Goal: Task Accomplishment & Management: Use online tool/utility

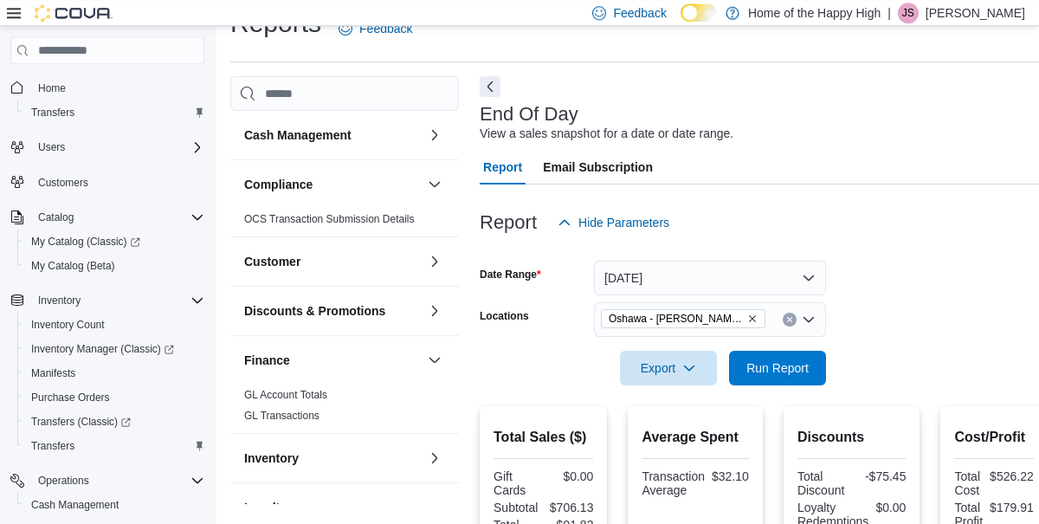
scroll to position [40, 0]
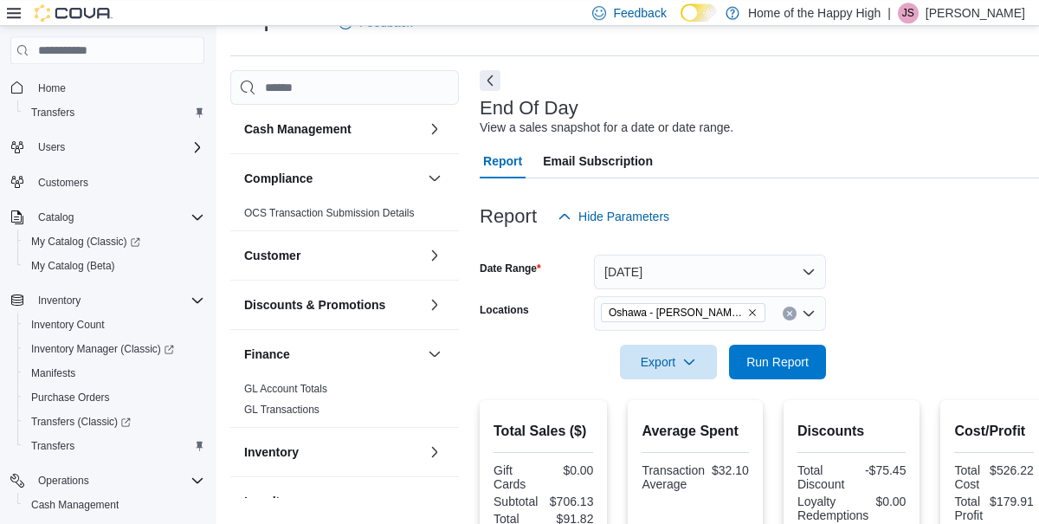
click at [789, 316] on icon "Clear input" at bounding box center [790, 314] width 4 height 4
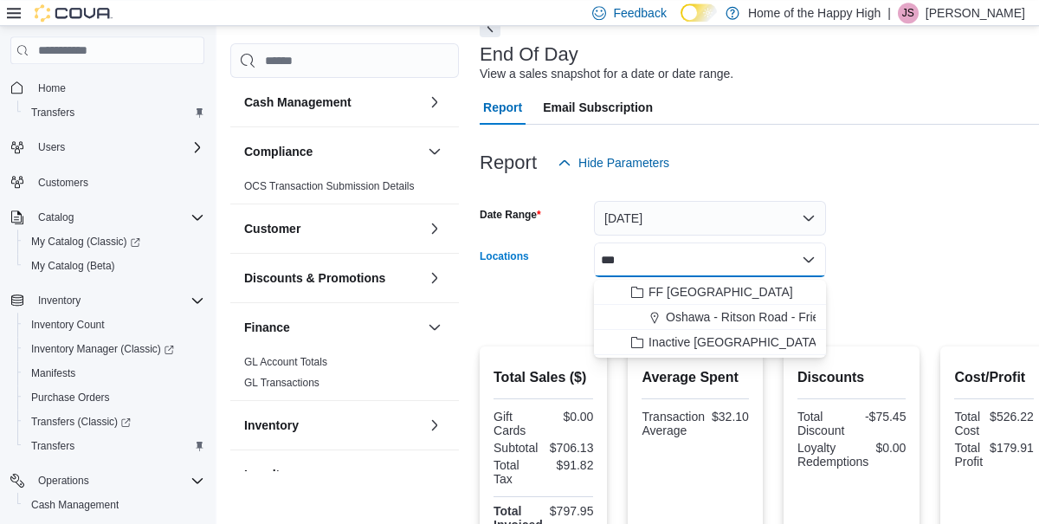
type input "***"
click at [792, 316] on span "Oshawa - Ritson Road - Friendly Stranger" at bounding box center [779, 316] width 226 height 17
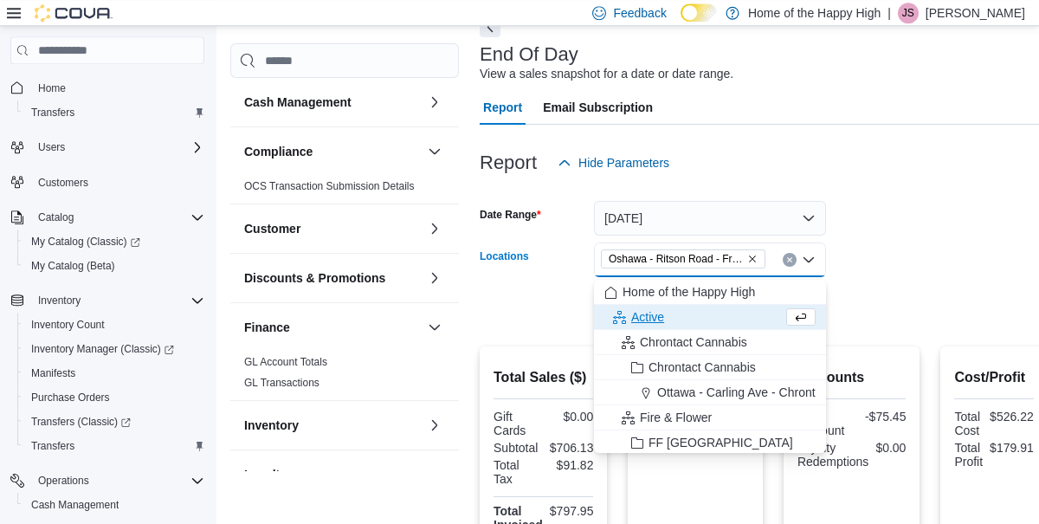
click at [961, 199] on div at bounding box center [764, 190] width 568 height 21
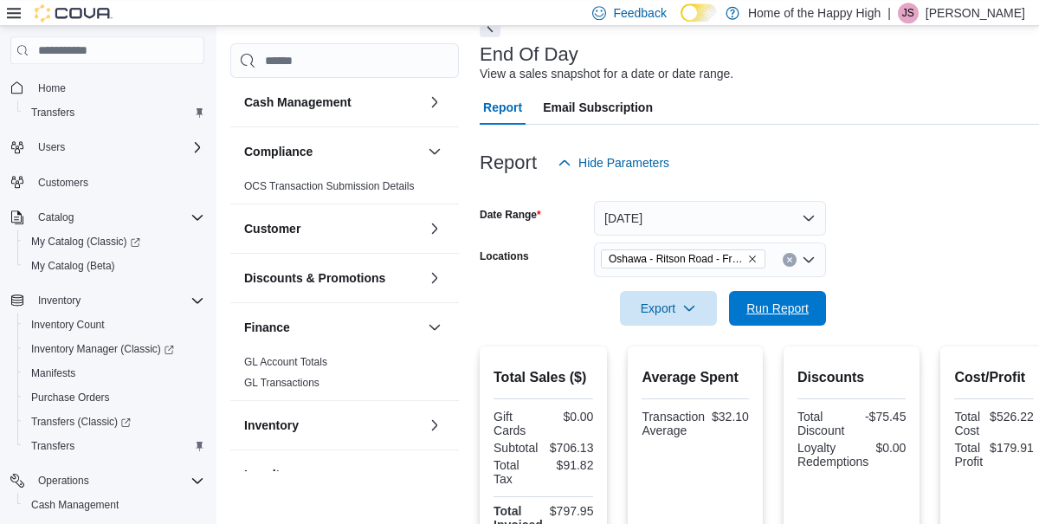
click at [782, 313] on span "Run Report" at bounding box center [777, 308] width 62 height 17
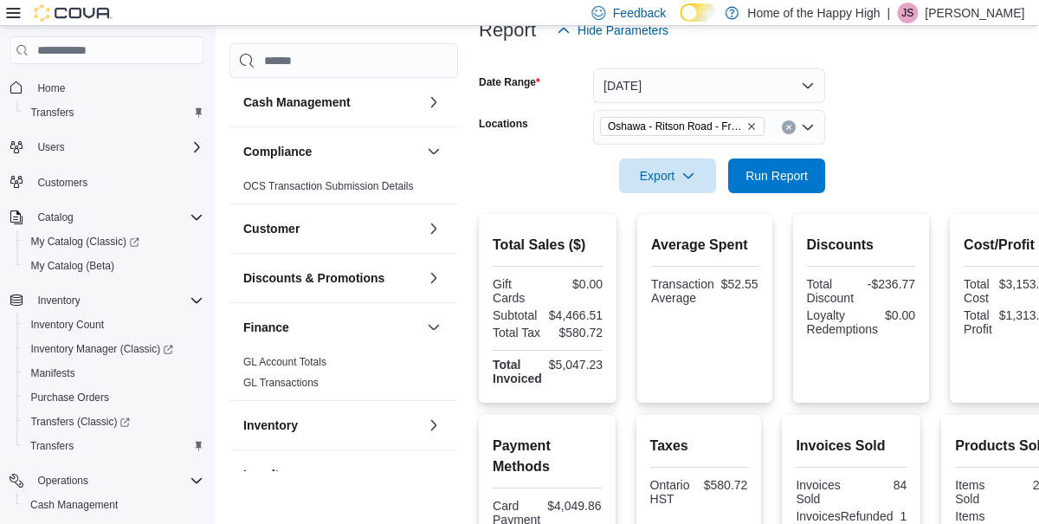
scroll to position [225, 0]
click at [774, 138] on input "Locations" at bounding box center [773, 128] width 2 height 21
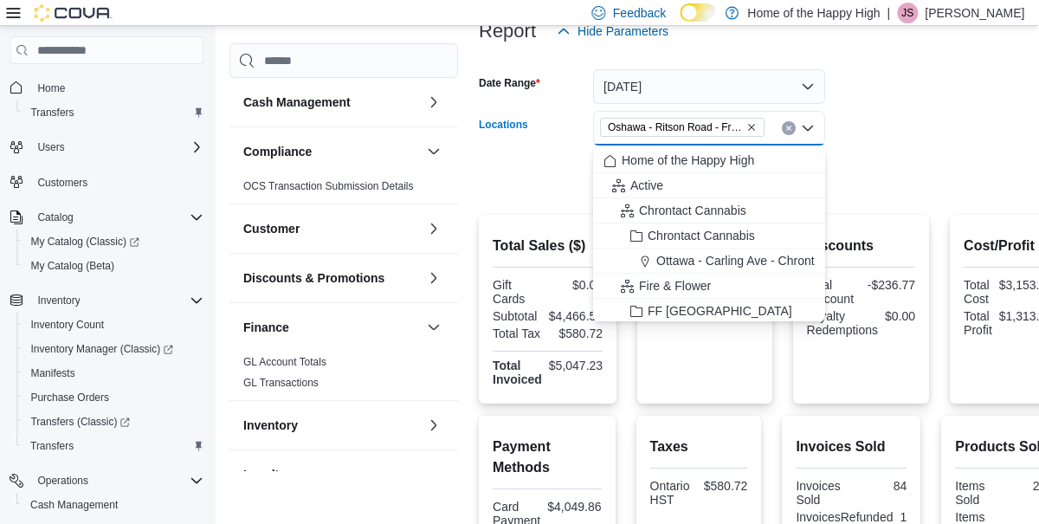
click at [792, 131] on icon "Clear input" at bounding box center [790, 128] width 4 height 4
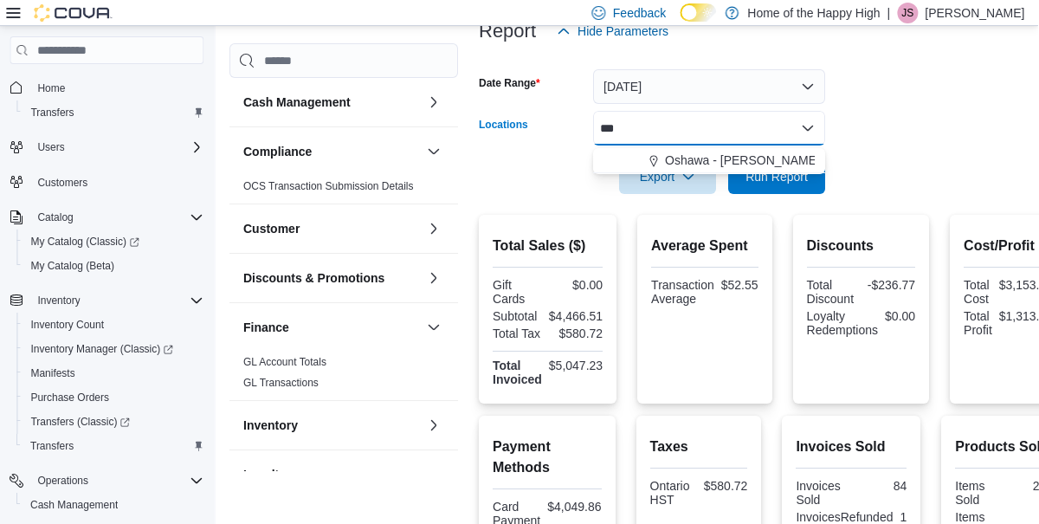
type input "***"
click at [741, 161] on span "Oshawa - [PERSON_NAME] St - Friendly Stranger" at bounding box center [803, 160] width 274 height 17
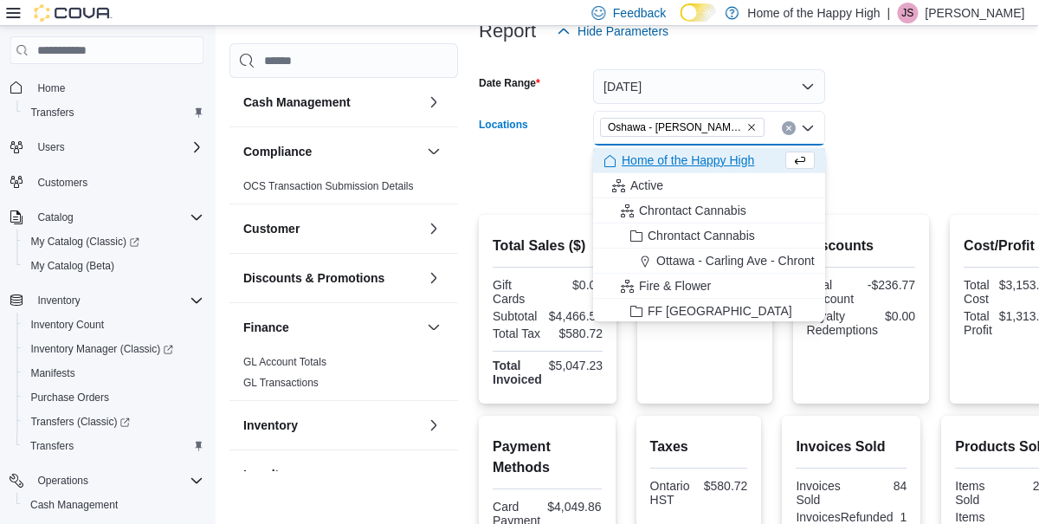
click at [912, 133] on form "Date Range [DATE] Locations [GEOGRAPHIC_DATA] - [PERSON_NAME] St - Friendly Str…" at bounding box center [774, 120] width 588 height 145
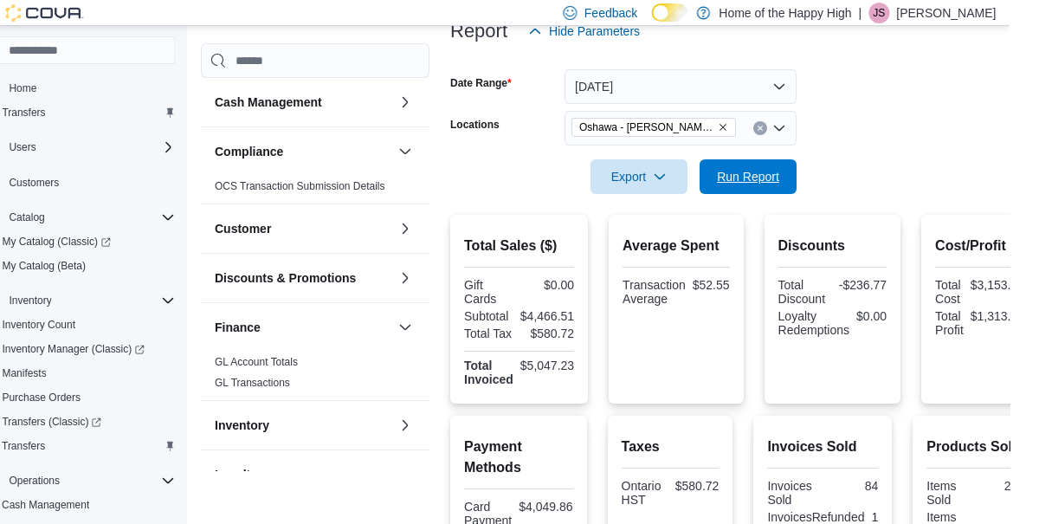
click at [788, 184] on span "Run Report" at bounding box center [777, 176] width 62 height 17
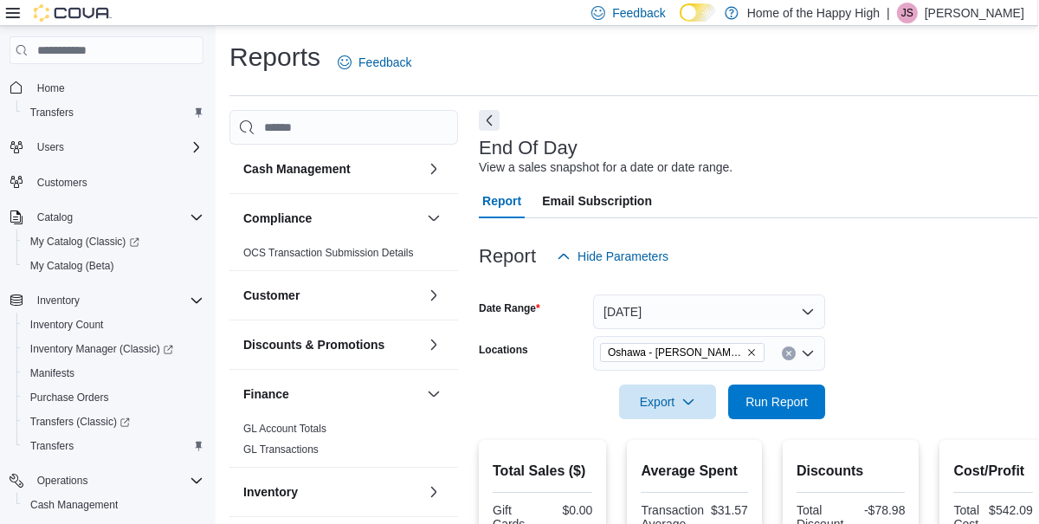
click at [788, 353] on icon "Clear input" at bounding box center [790, 354] width 4 height 4
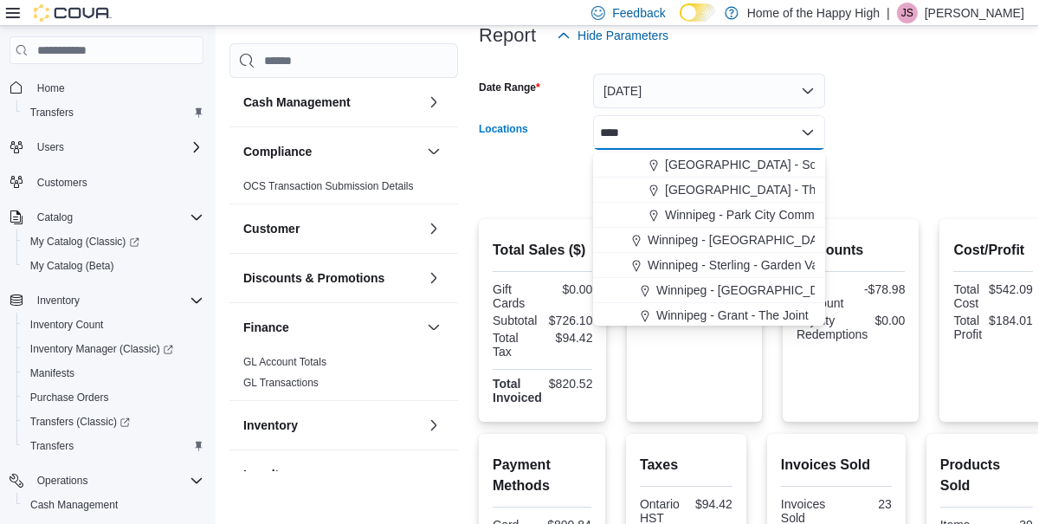
type input "****"
click at [777, 193] on span "[GEOGRAPHIC_DATA] - The Shed District - Fire & Flower" at bounding box center [822, 189] width 313 height 17
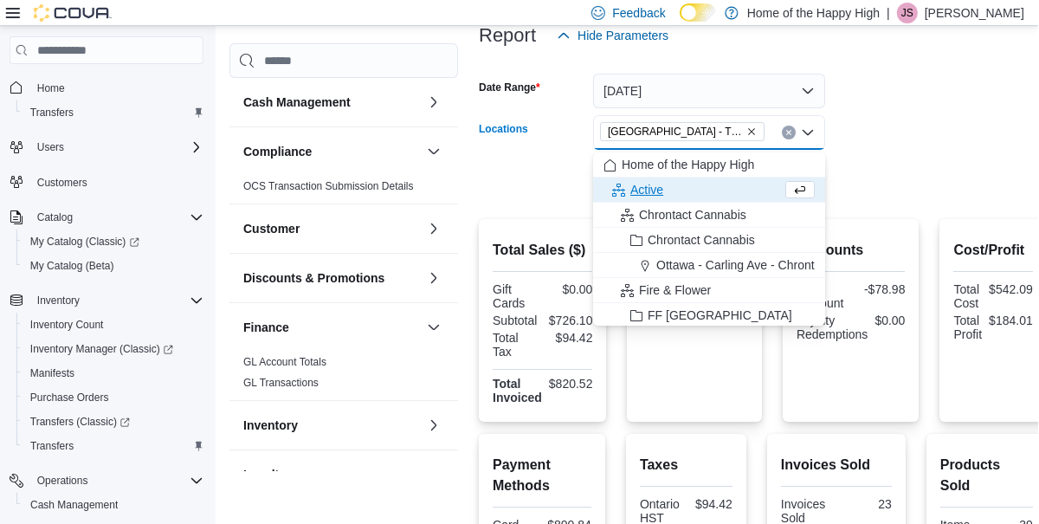
click at [967, 154] on div at bounding box center [764, 157] width 568 height 14
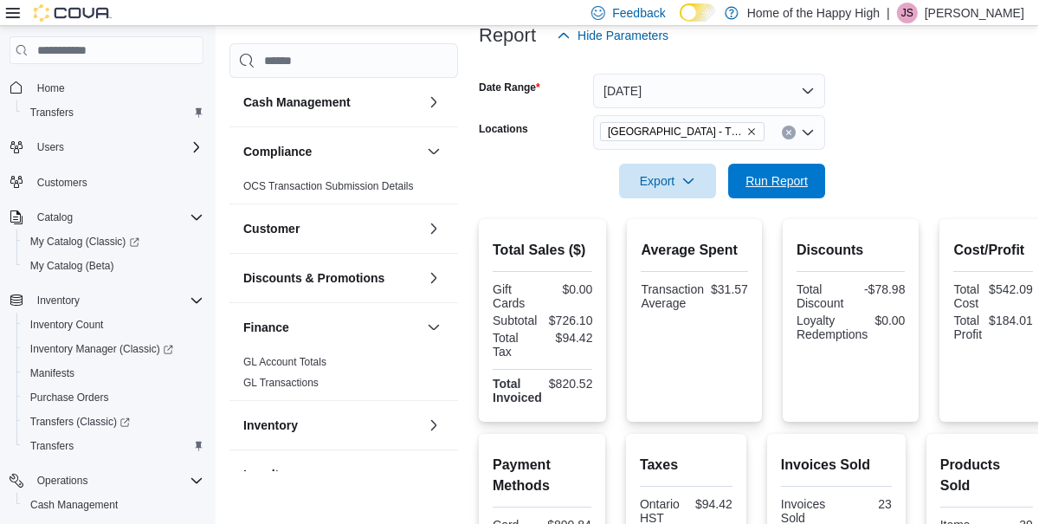
click at [799, 180] on span "Run Report" at bounding box center [777, 180] width 62 height 17
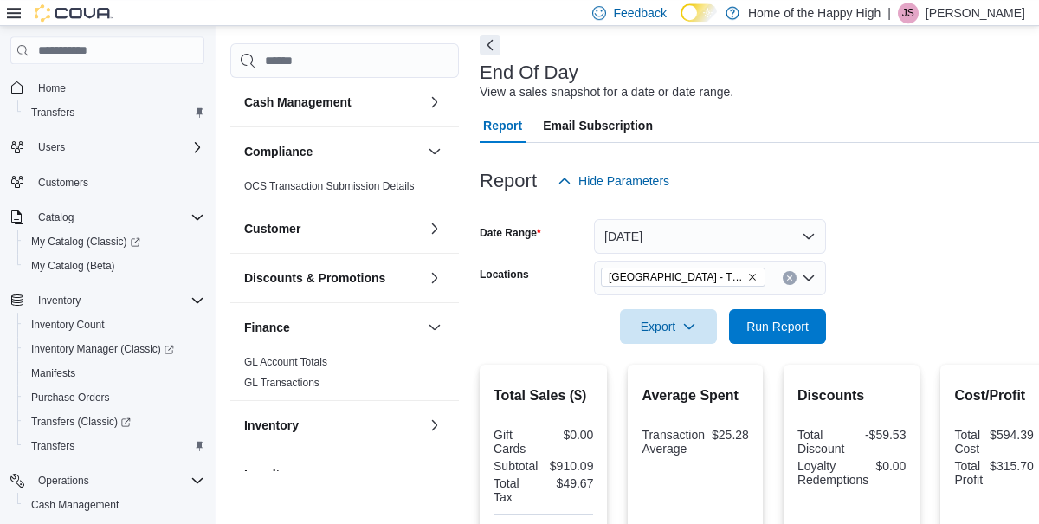
scroll to position [68, 0]
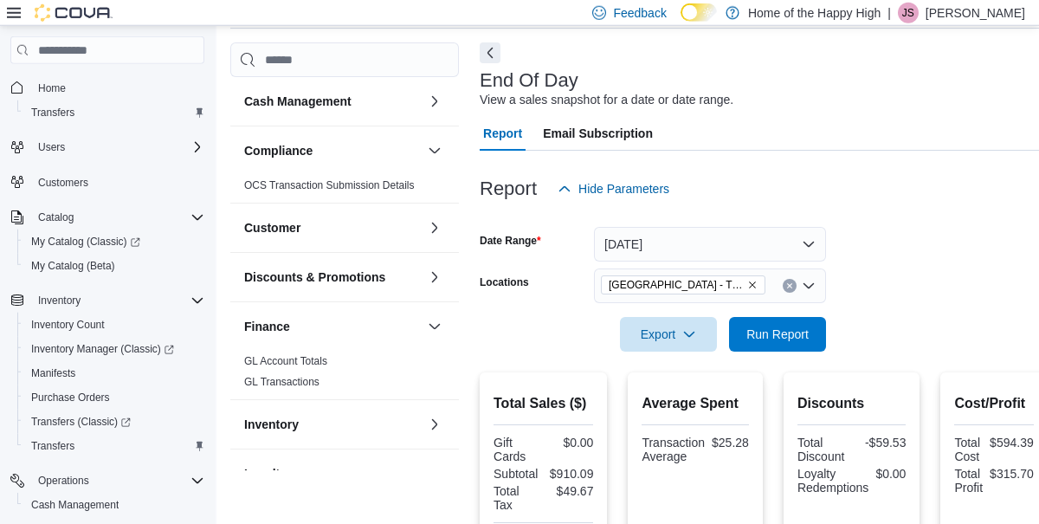
click at [788, 288] on icon "Clear input" at bounding box center [790, 286] width 4 height 4
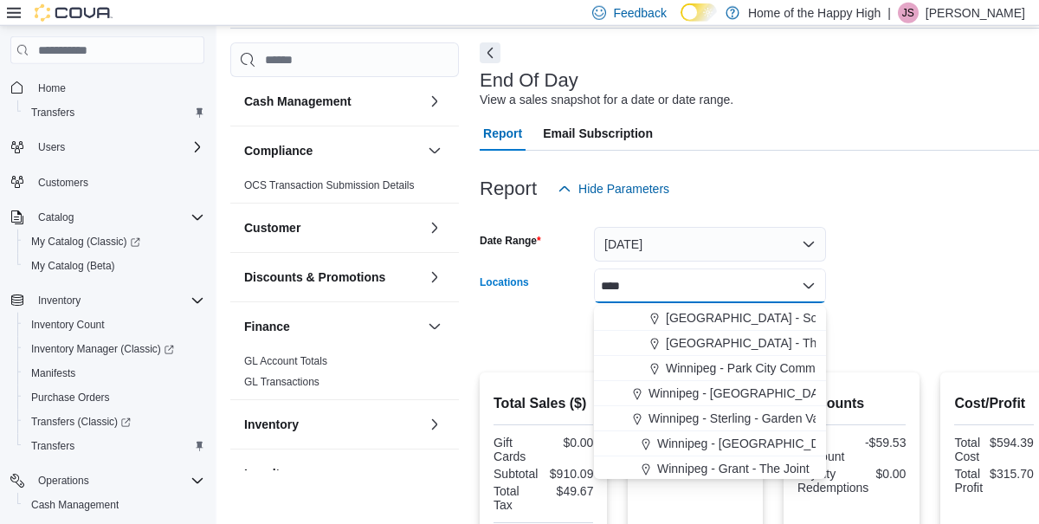
type input "****"
click at [755, 371] on span "Winnipeg - Park City Commons - Fire & Flower" at bounding box center [792, 367] width 252 height 17
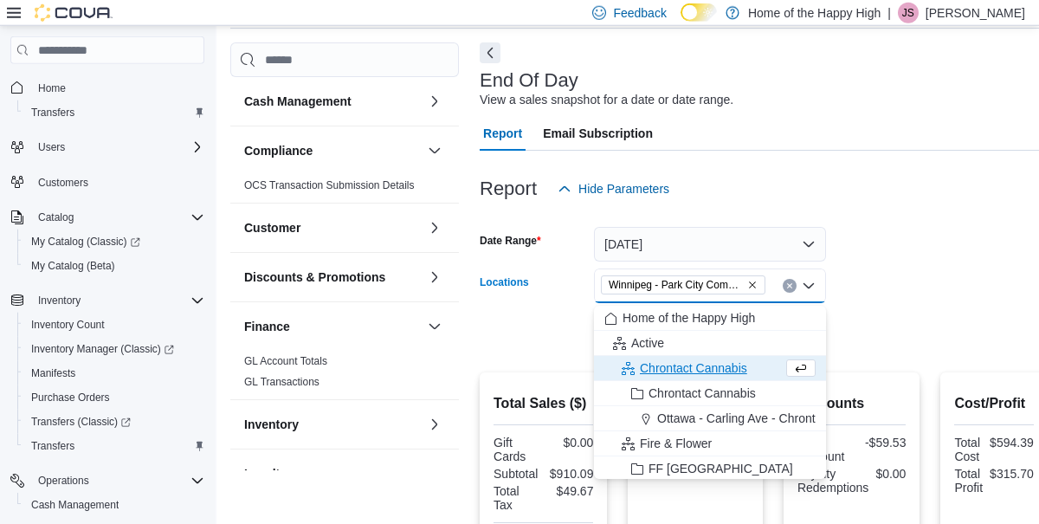
click at [940, 200] on div "Report Hide Parameters" at bounding box center [764, 188] width 568 height 35
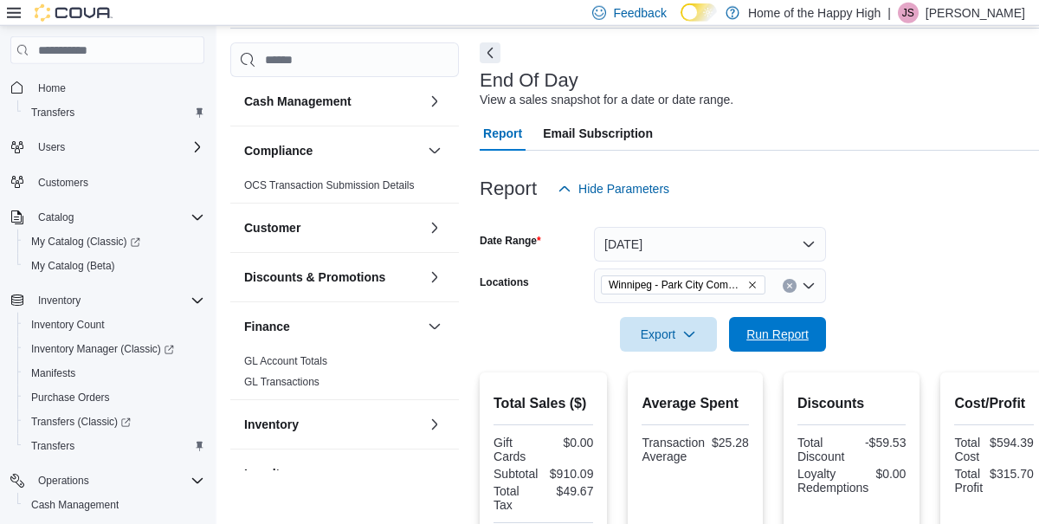
click at [778, 333] on span "Run Report" at bounding box center [777, 334] width 62 height 17
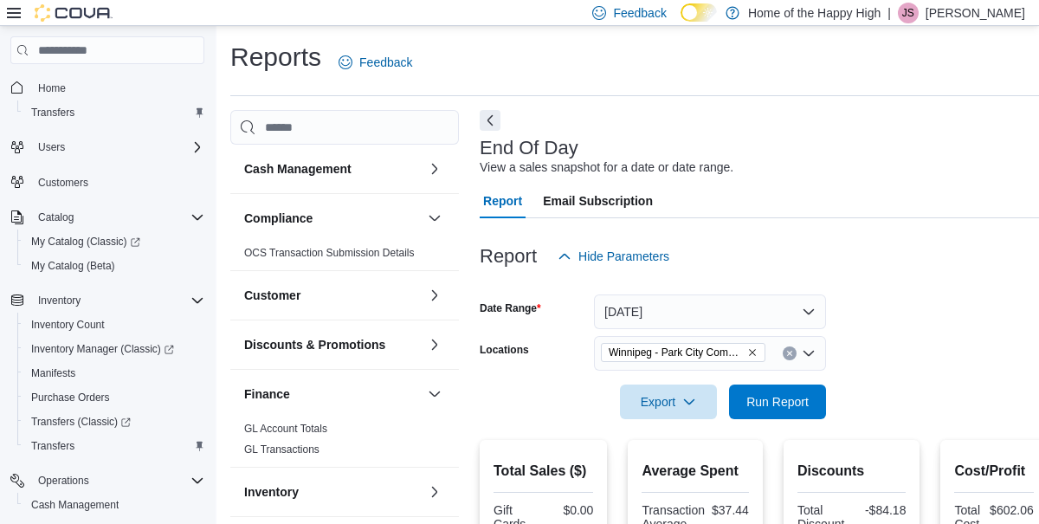
click at [774, 354] on input "Locations" at bounding box center [773, 353] width 2 height 21
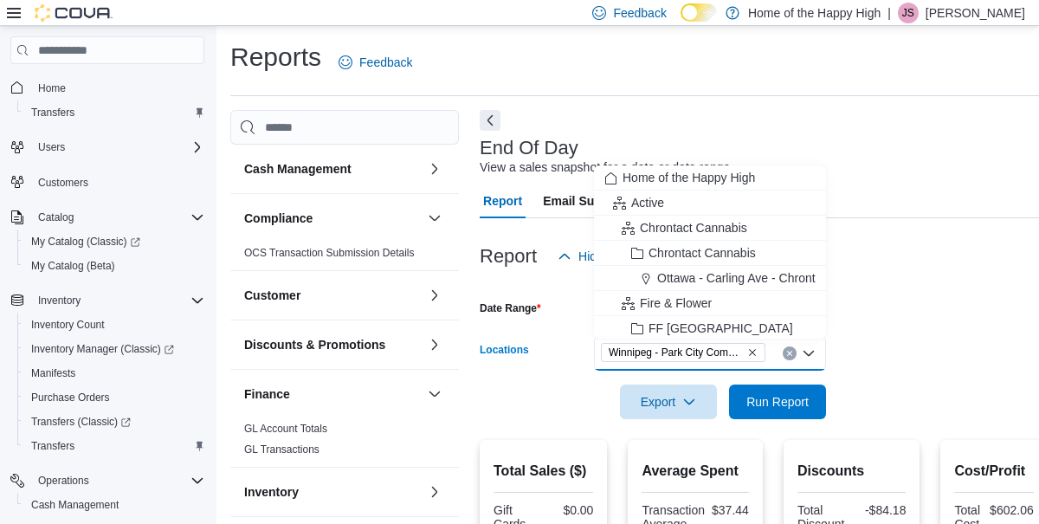
click at [788, 353] on icon "Clear input" at bounding box center [790, 354] width 4 height 4
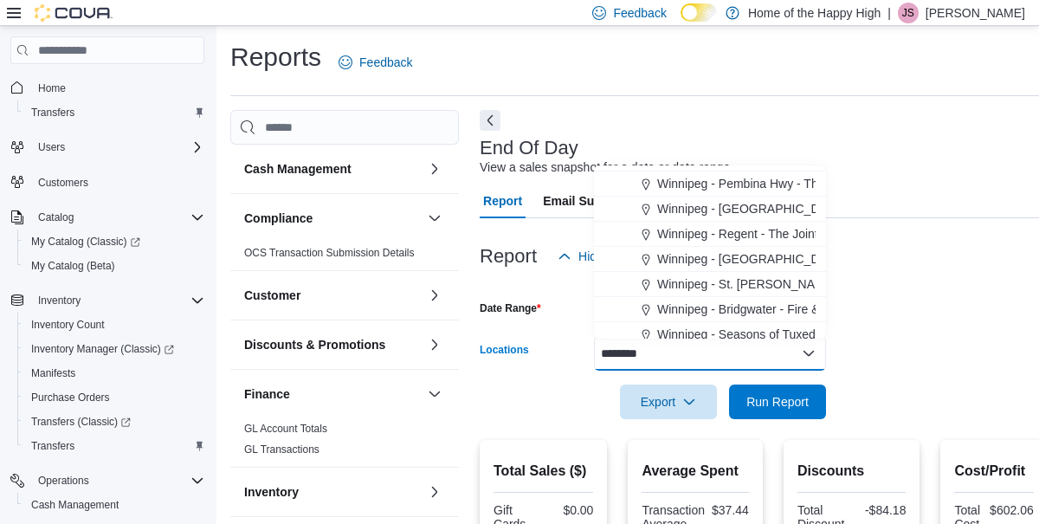
scroll to position [304, 0]
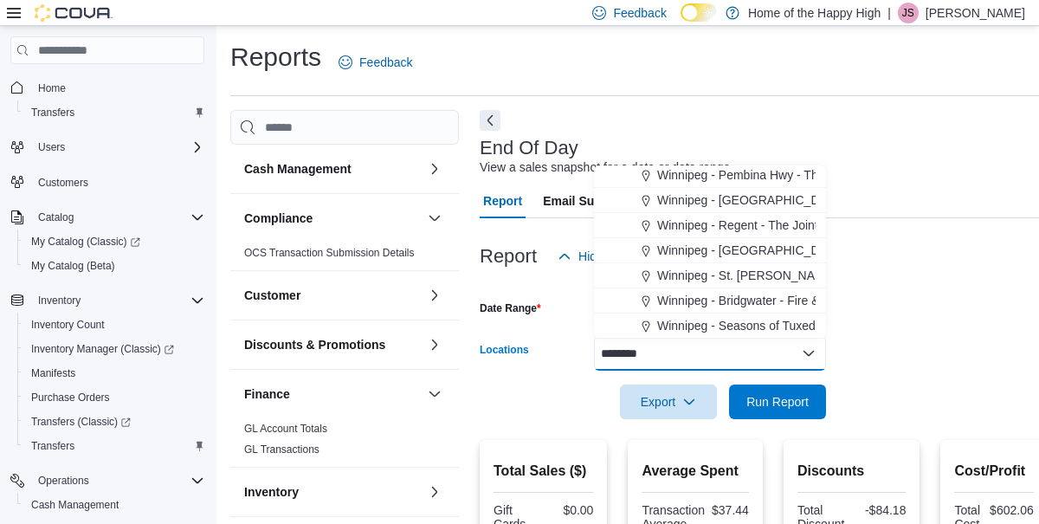
type input "********"
click at [742, 295] on span "Winnipeg - Bridgwater - Fire & Flower" at bounding box center [758, 300] width 202 height 17
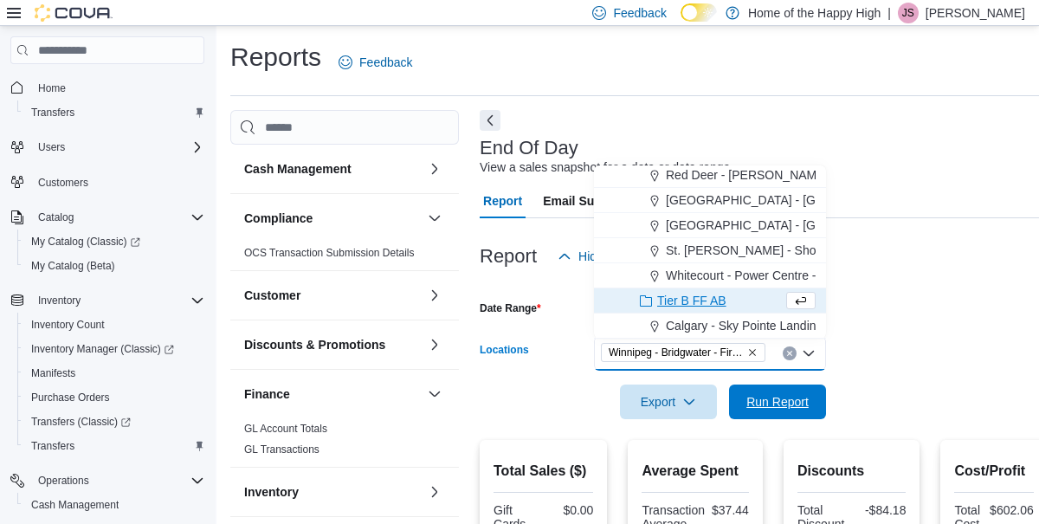
click at [791, 410] on span "Run Report" at bounding box center [777, 401] width 62 height 17
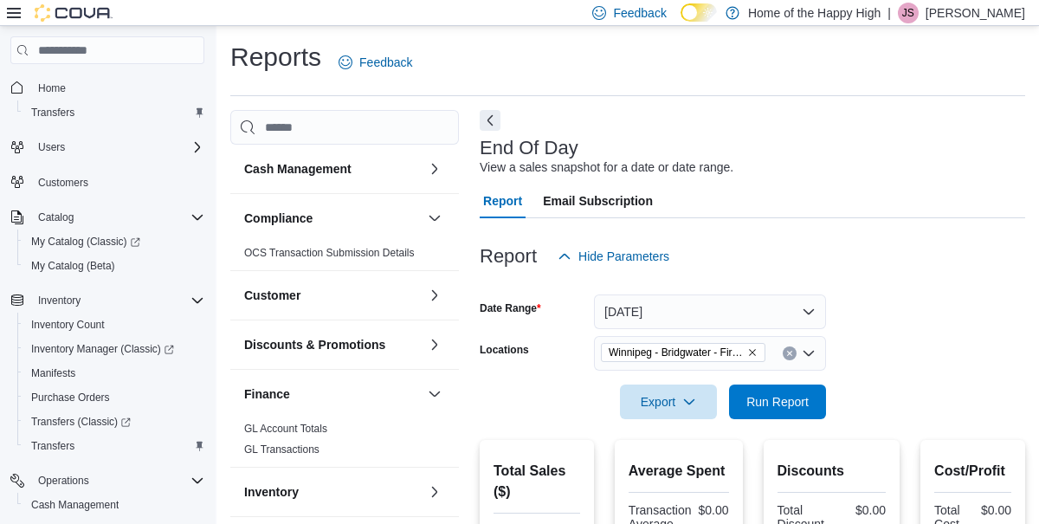
click at [910, 210] on div "Report Email Subscription" at bounding box center [753, 201] width 546 height 35
click at [765, 345] on span "Winnipeg - Bridgwater - Fire & Flower" at bounding box center [683, 352] width 165 height 19
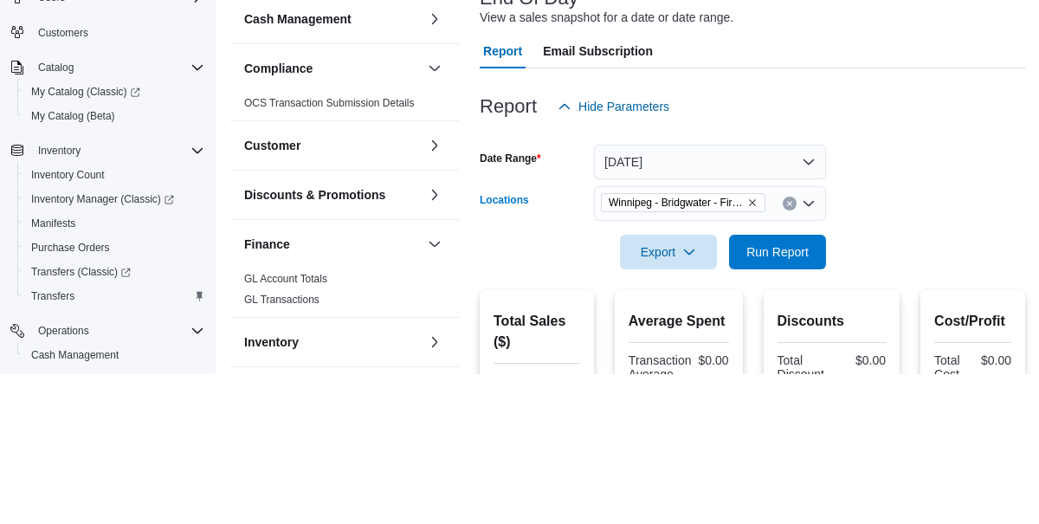
click at [788, 356] on icon "Clear input" at bounding box center [790, 354] width 4 height 4
type input "*****"
click at [784, 274] on div at bounding box center [753, 284] width 546 height 21
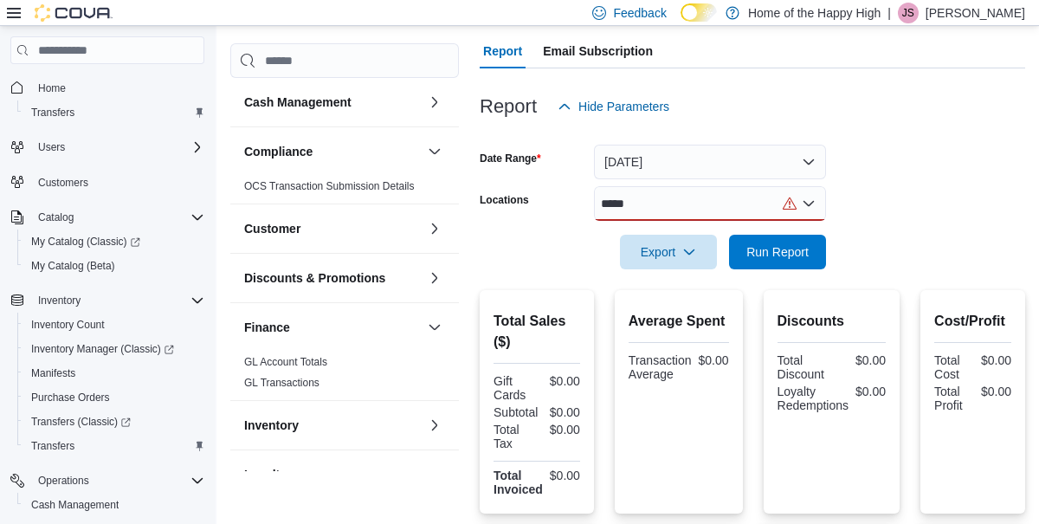
click at [726, 201] on div "*****" at bounding box center [710, 203] width 232 height 35
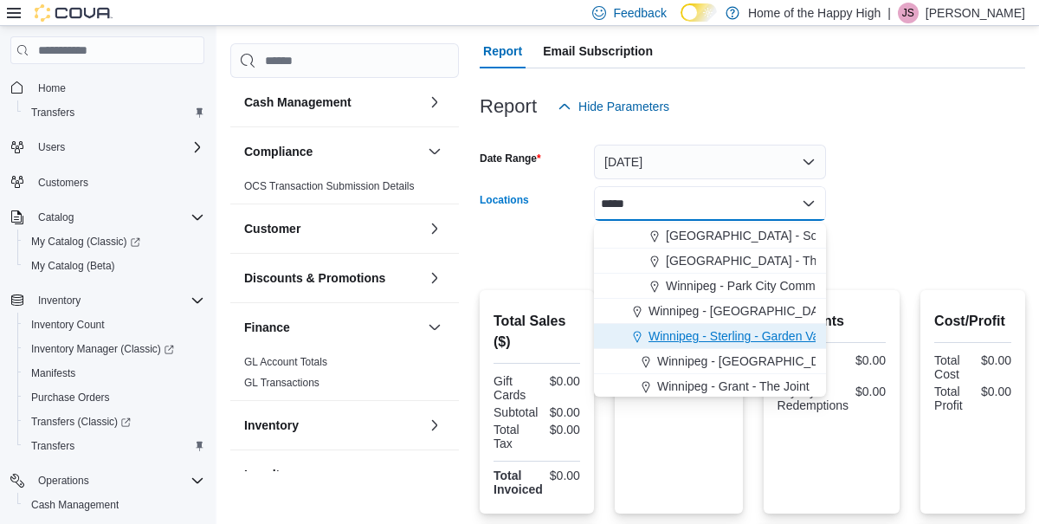
click at [755, 333] on span "Winnipeg - Sterling - Garden Variety" at bounding box center [746, 335] width 194 height 17
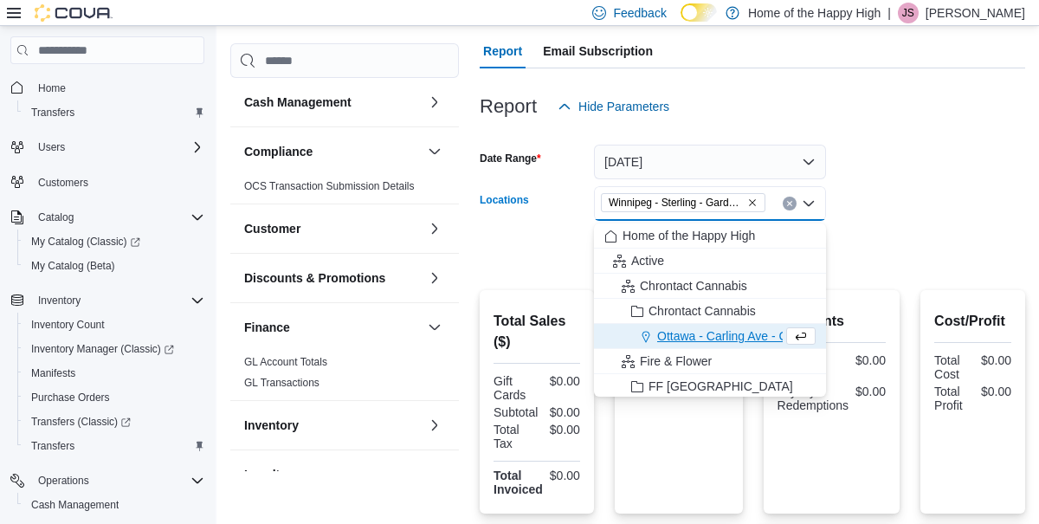
click at [925, 235] on div at bounding box center [753, 228] width 546 height 14
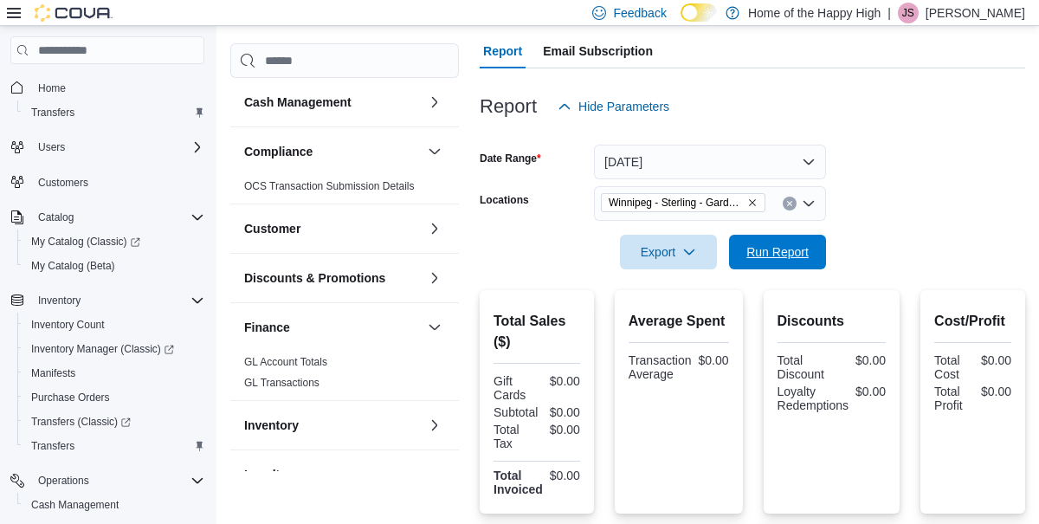
click at [765, 258] on span "Run Report" at bounding box center [777, 251] width 62 height 17
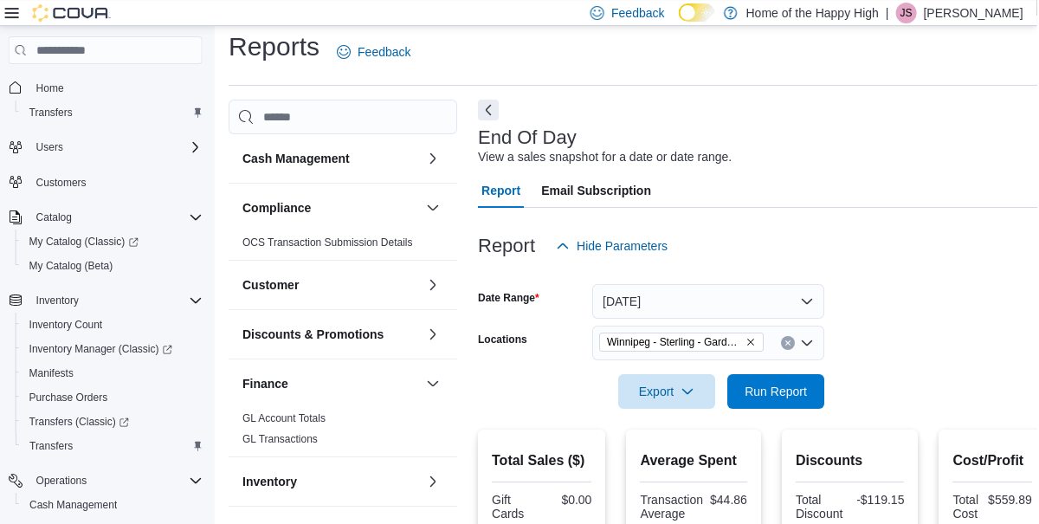
scroll to position [10, 0]
click at [744, 345] on span "Winnipeg - Sterling - Garden Variety" at bounding box center [676, 342] width 135 height 17
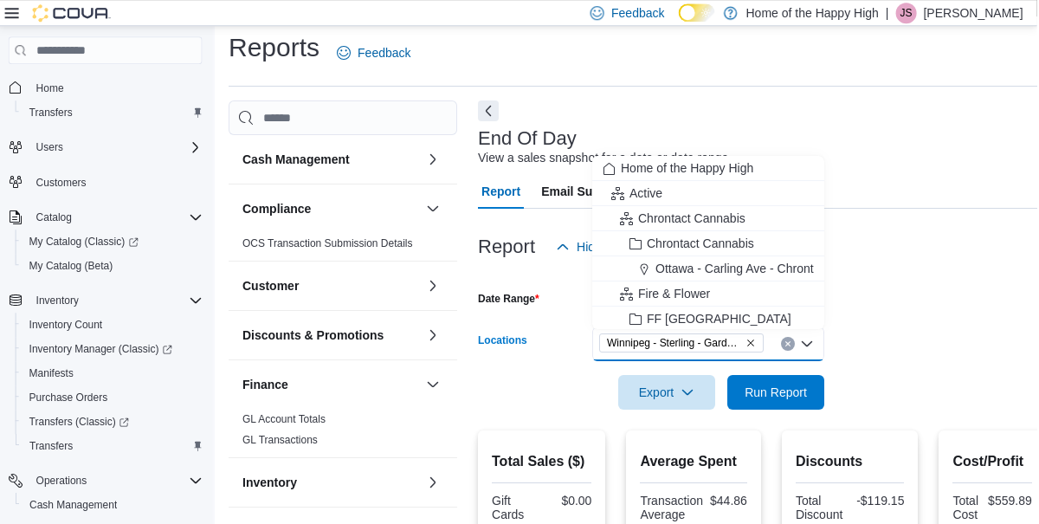
click at [936, 185] on div "Report Email Subscription" at bounding box center [764, 191] width 568 height 35
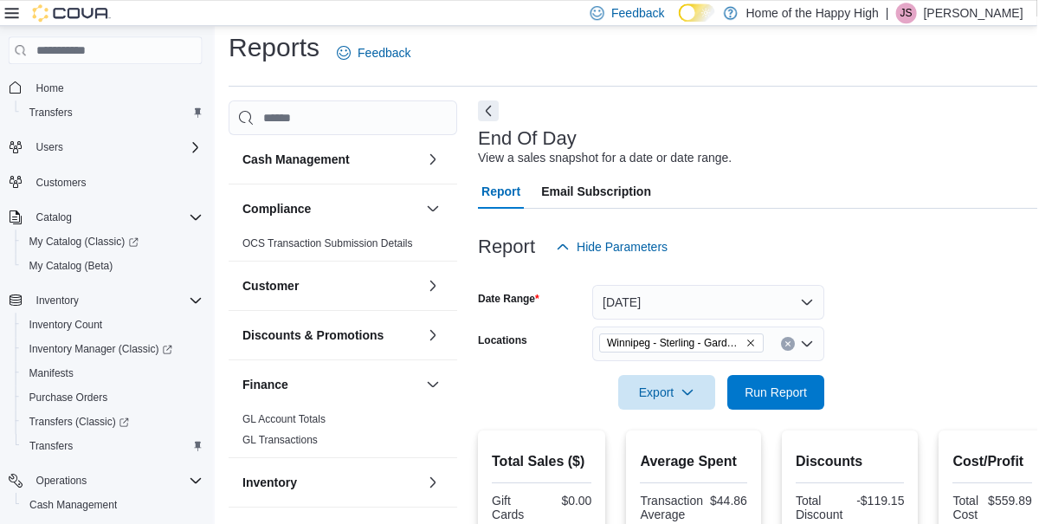
click at [792, 344] on icon "Clear input" at bounding box center [790, 344] width 4 height 4
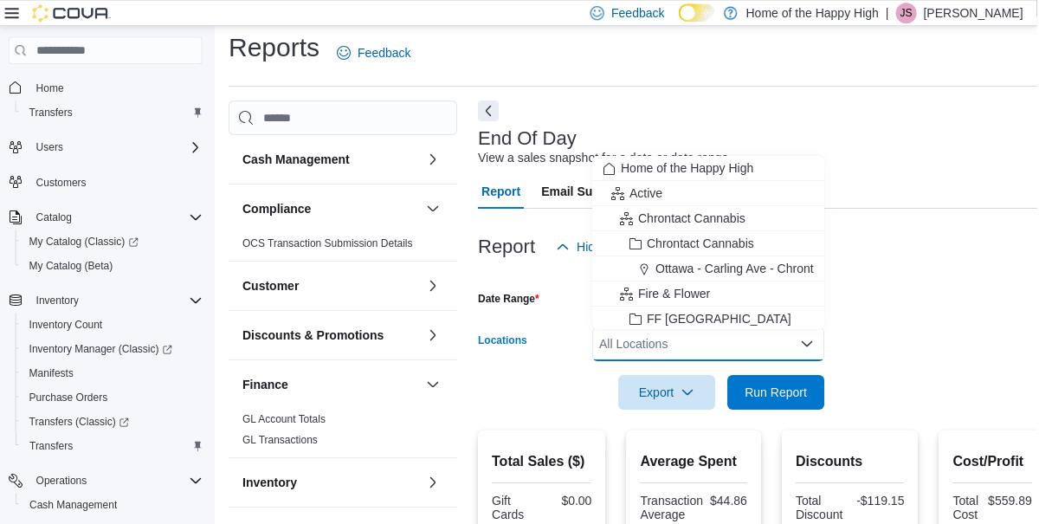
scroll to position [221, 0]
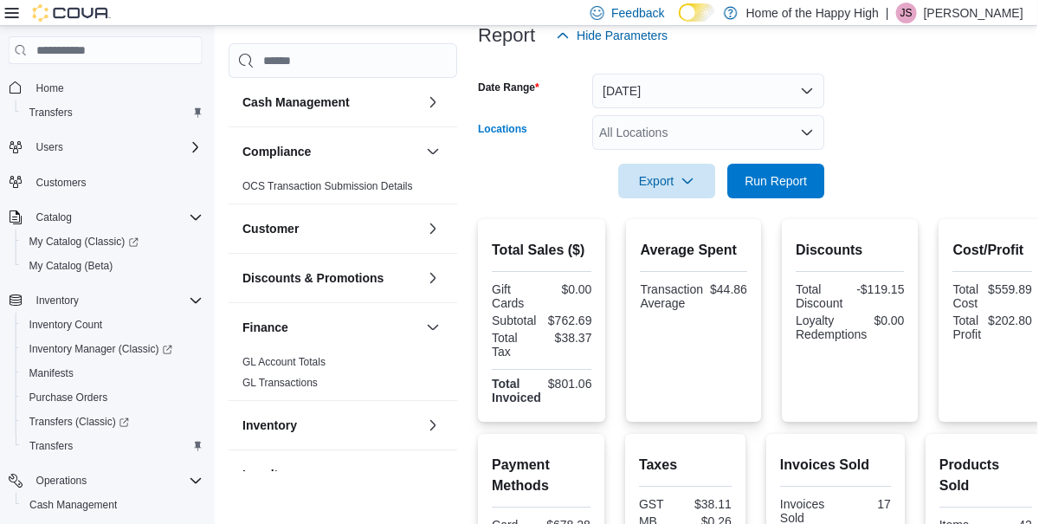
click at [1023, 194] on form "Date Range [DATE] Locations All Locations Combo box. Selected. Combo box input.…" at bounding box center [764, 125] width 568 height 145
click at [762, 132] on div "All Locations" at bounding box center [710, 132] width 232 height 35
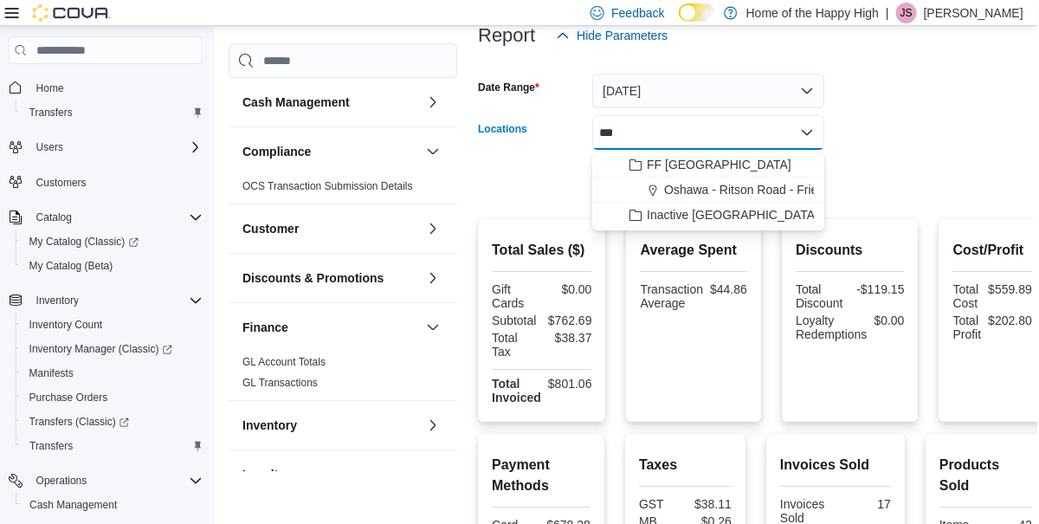
type input "***"
click at [796, 187] on span "Oshawa - Ritson Road - Friendly Stranger" at bounding box center [779, 189] width 226 height 17
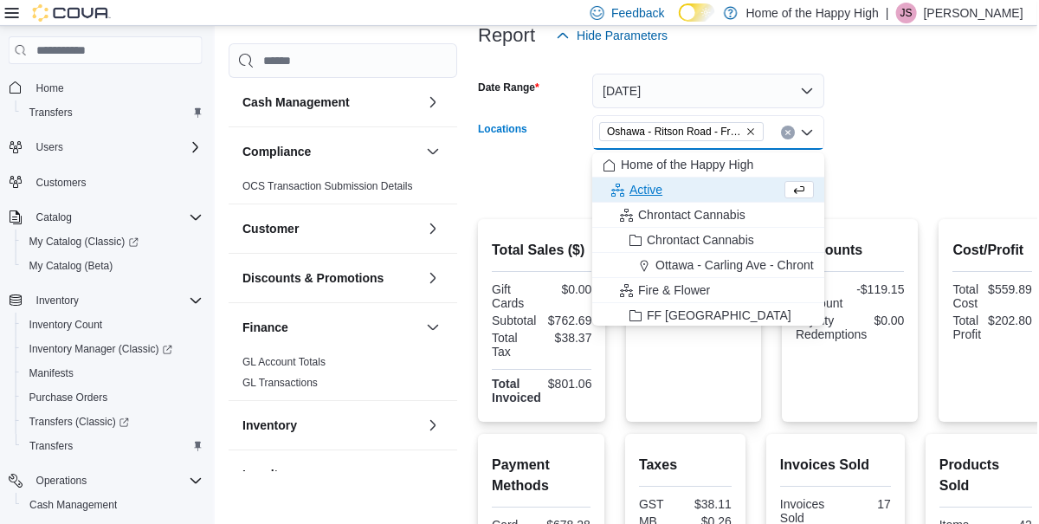
click at [783, 188] on div "Active" at bounding box center [693, 189] width 178 height 17
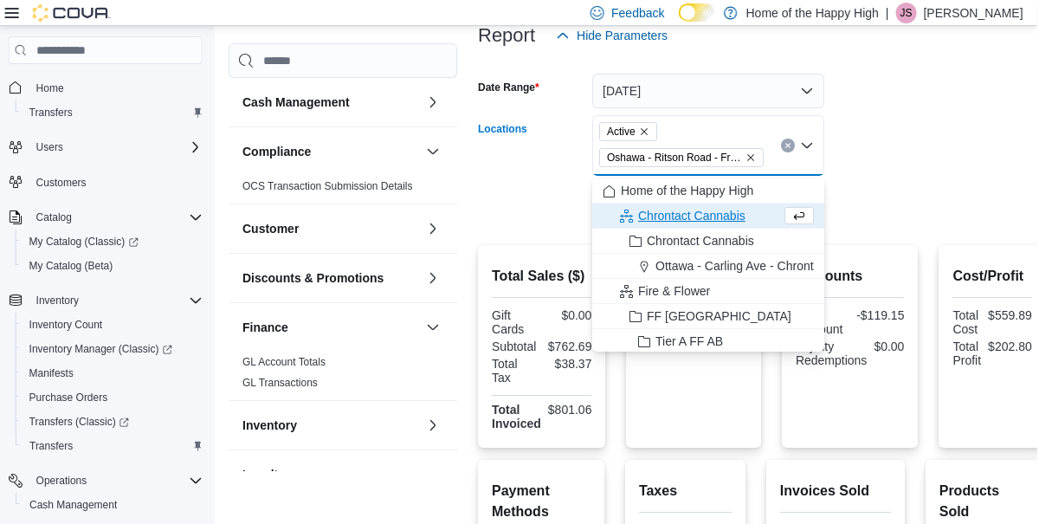
click at [954, 165] on form "Date Range [DATE] Locations Active [GEOGRAPHIC_DATA] - [GEOGRAPHIC_DATA] - Frie…" at bounding box center [764, 138] width 568 height 171
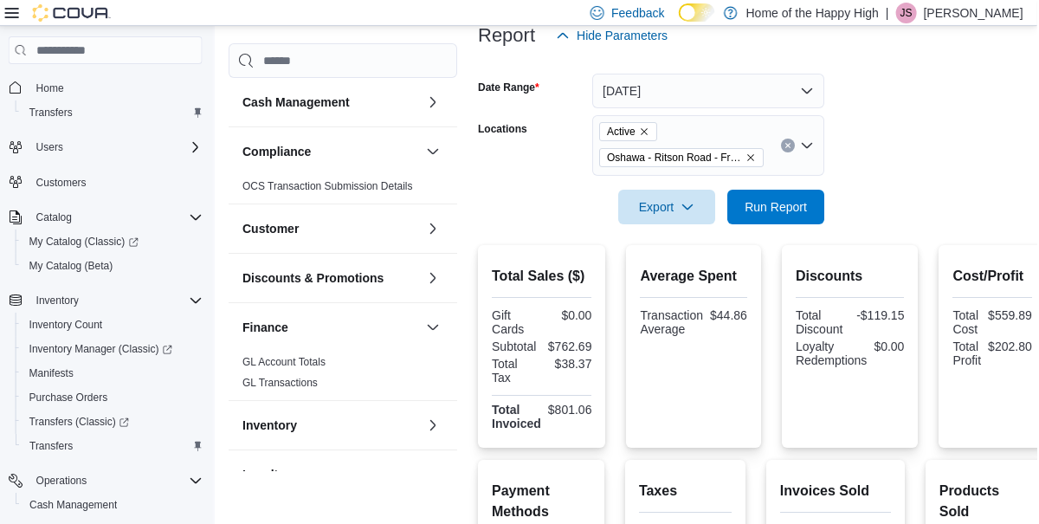
click at [645, 135] on icon "Remove Active from selection in this group" at bounding box center [645, 131] width 7 height 7
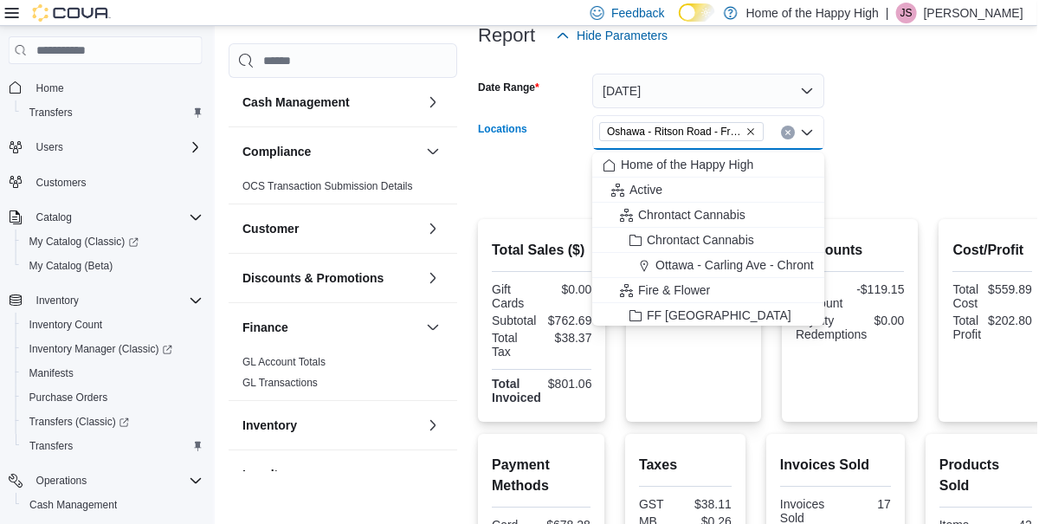
click at [962, 201] on div at bounding box center [764, 208] width 568 height 21
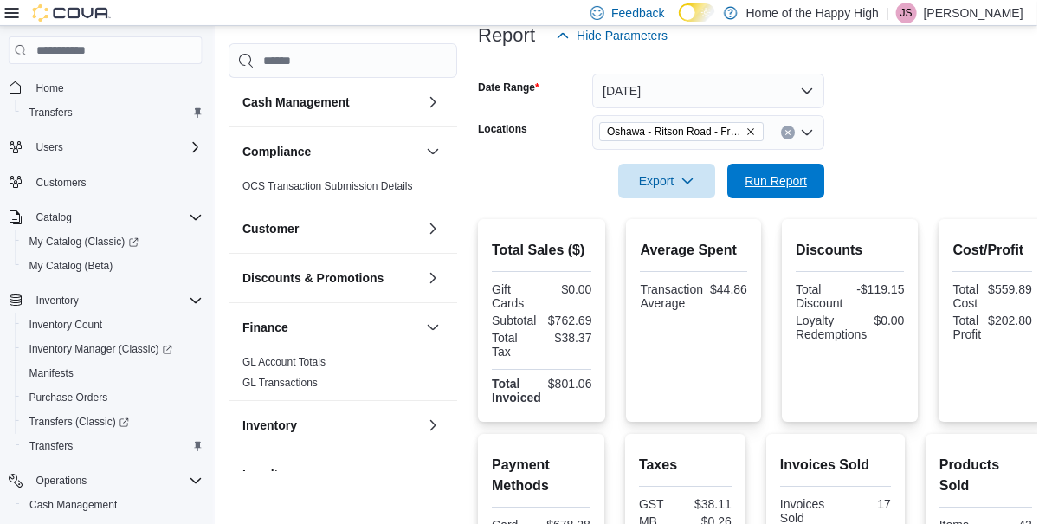
click at [771, 182] on span "Run Report" at bounding box center [777, 180] width 62 height 17
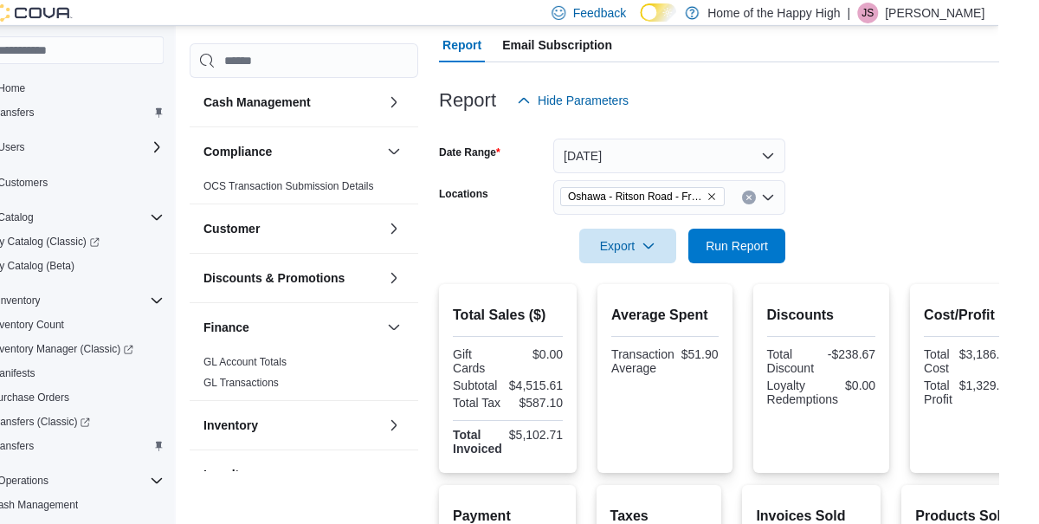
scroll to position [145, 0]
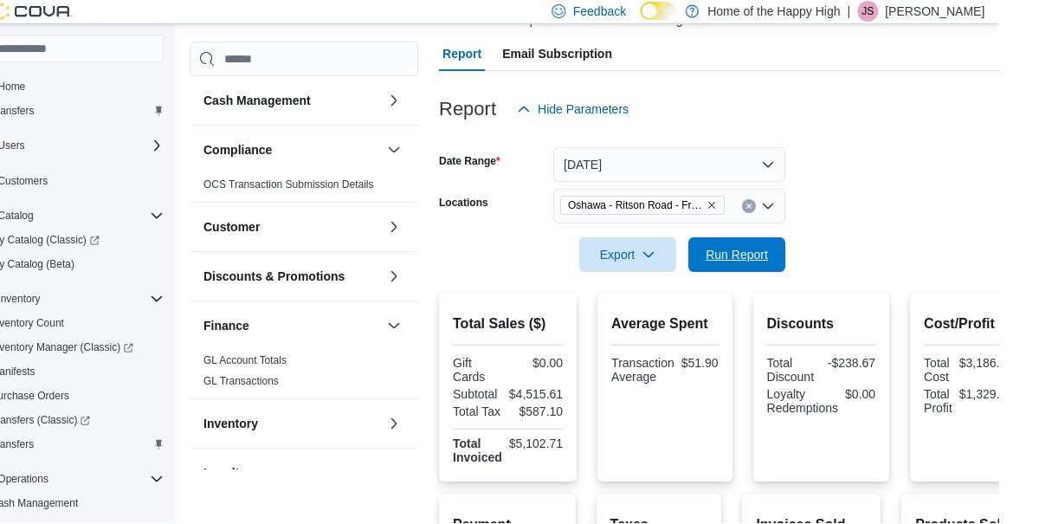
click at [809, 252] on span "Run Report" at bounding box center [777, 256] width 62 height 17
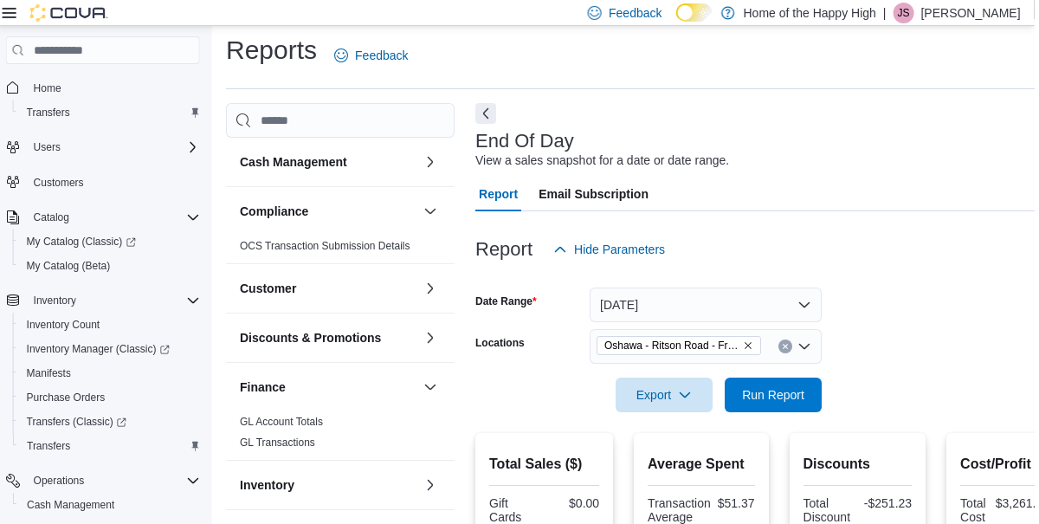
scroll to position [6, 0]
click at [786, 389] on span "Run Report" at bounding box center [777, 395] width 62 height 17
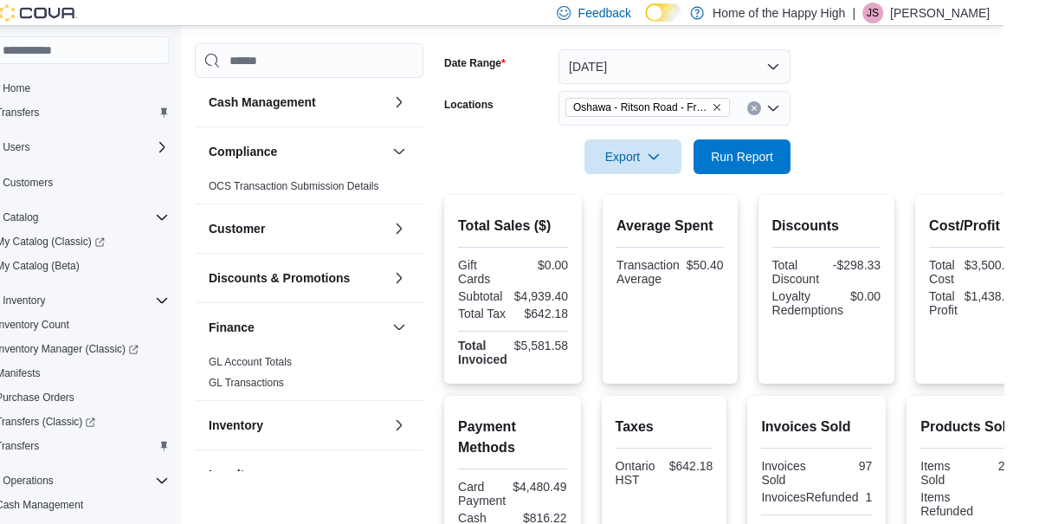
scroll to position [0, 0]
